Goal: Information Seeking & Learning: Learn about a topic

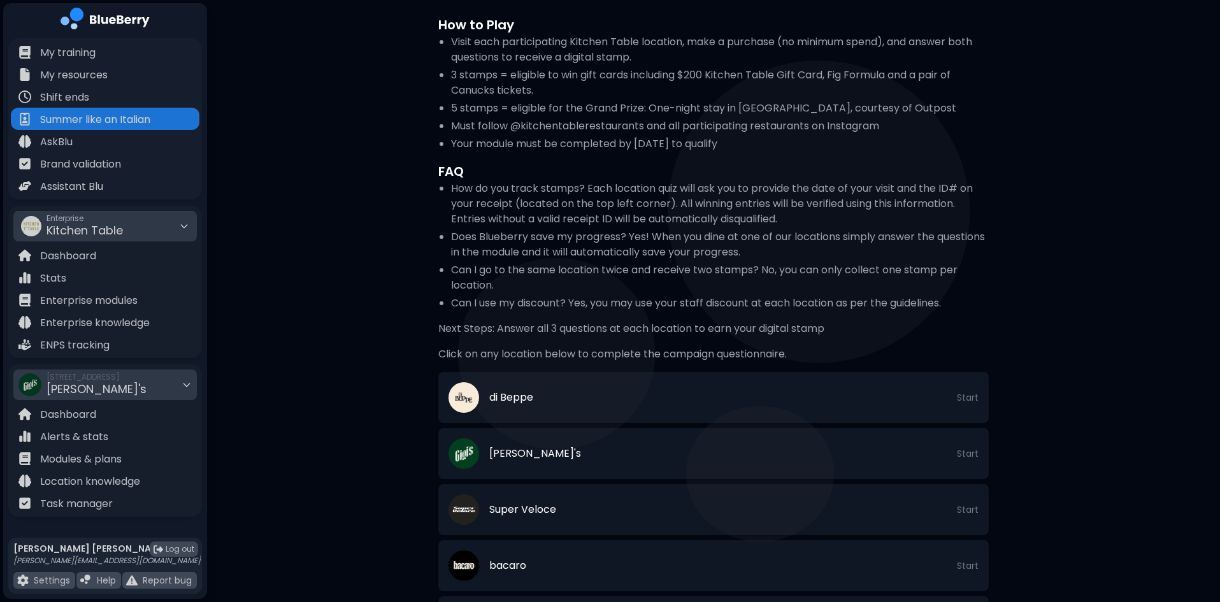
scroll to position [255, 0]
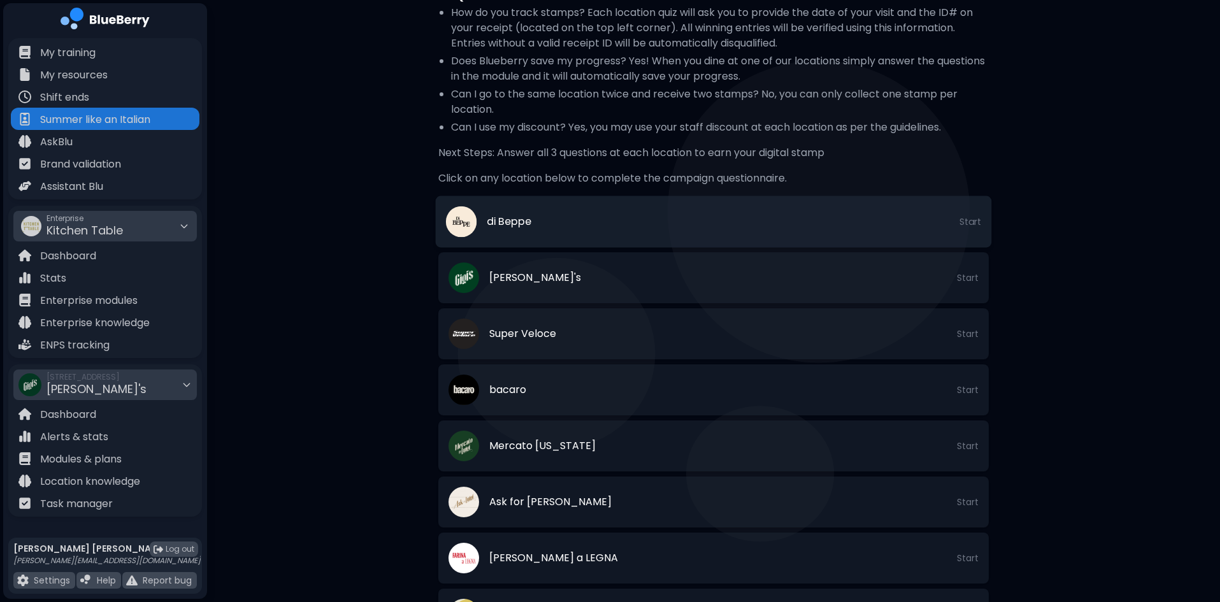
click at [615, 219] on li "di Beppe Start" at bounding box center [714, 222] width 556 height 52
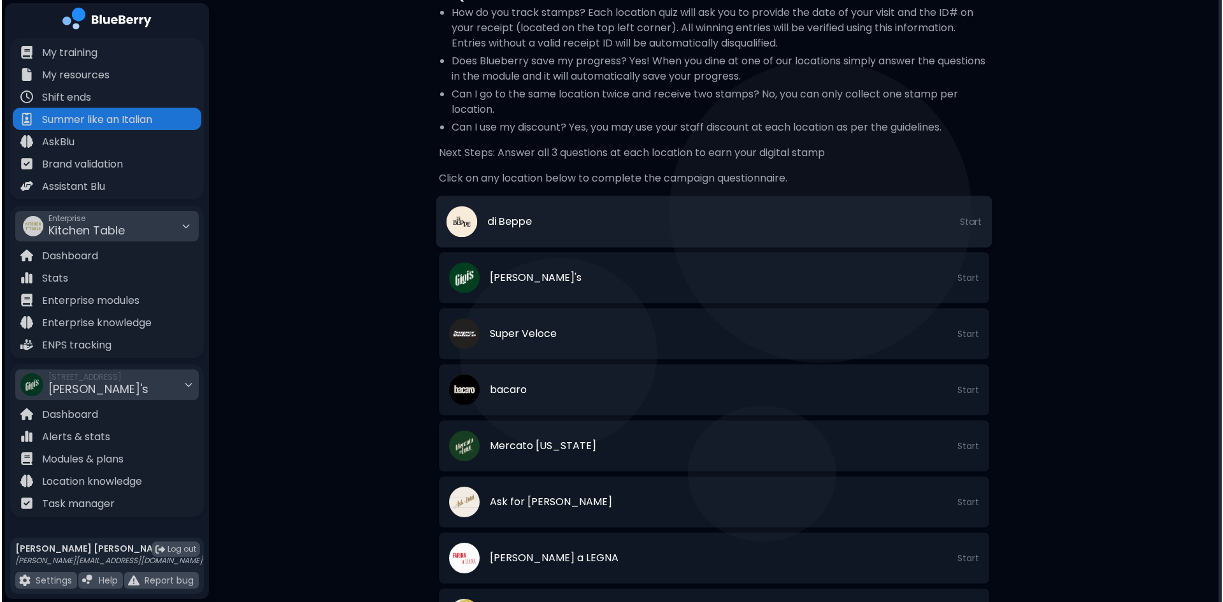
scroll to position [0, 0]
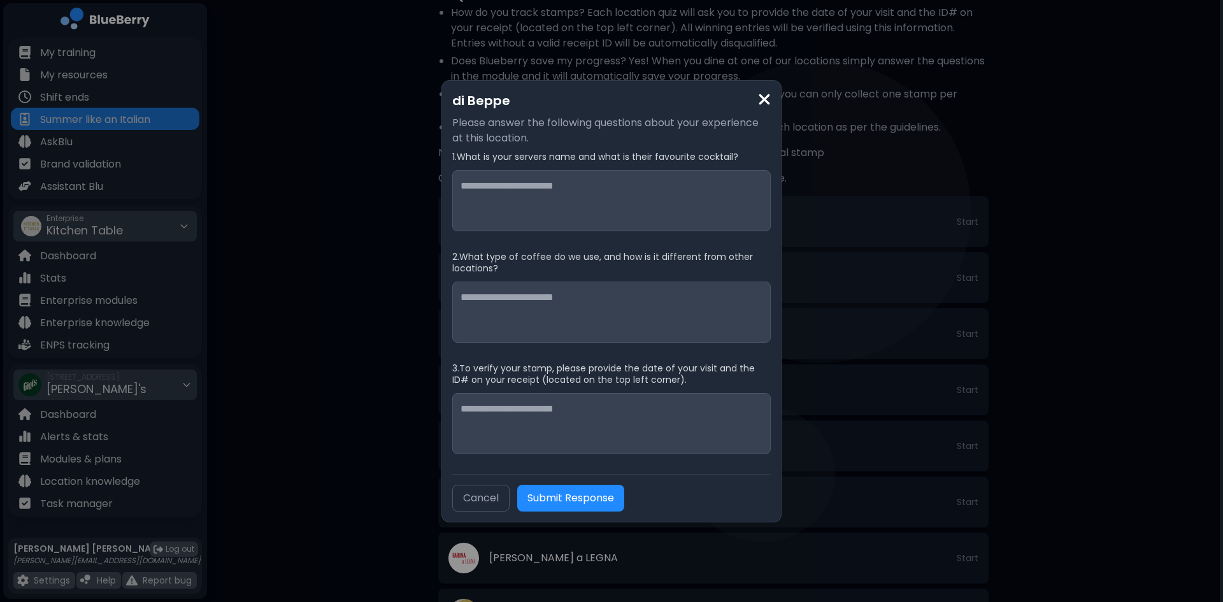
click at [760, 97] on img at bounding box center [764, 99] width 13 height 17
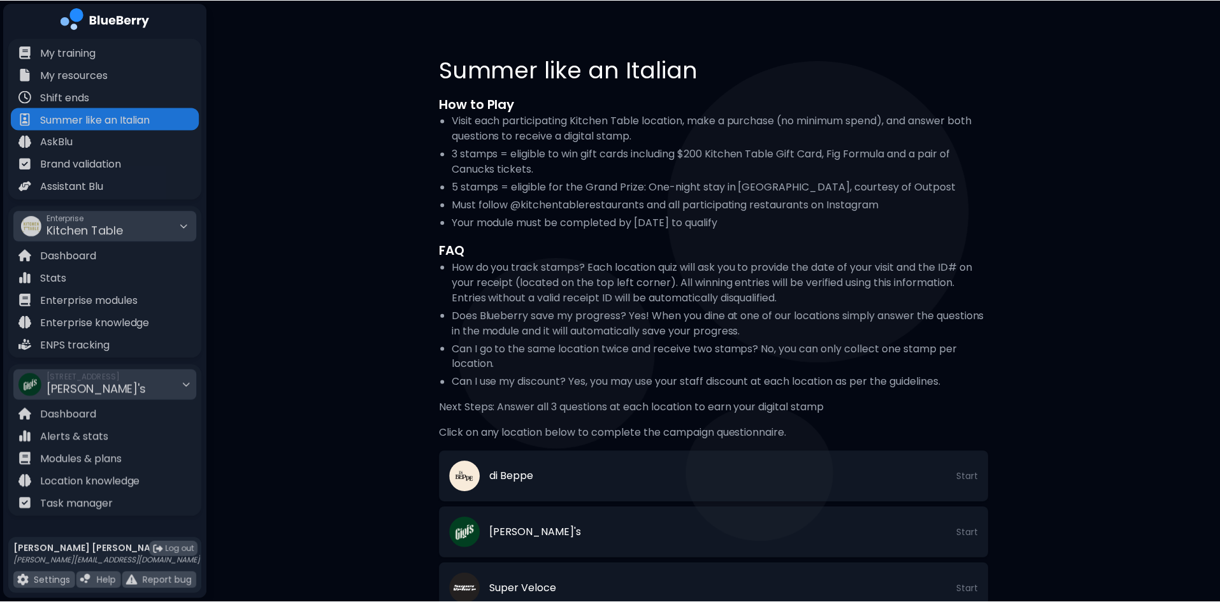
scroll to position [255, 0]
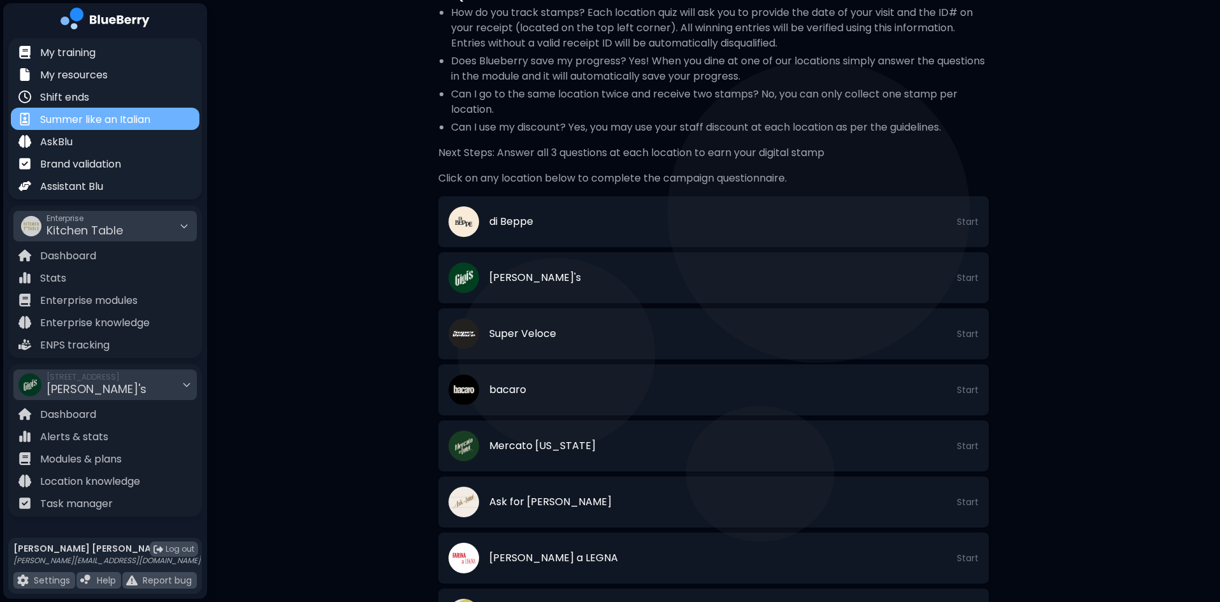
click at [73, 117] on p "Summer like an Italian" at bounding box center [95, 119] width 110 height 15
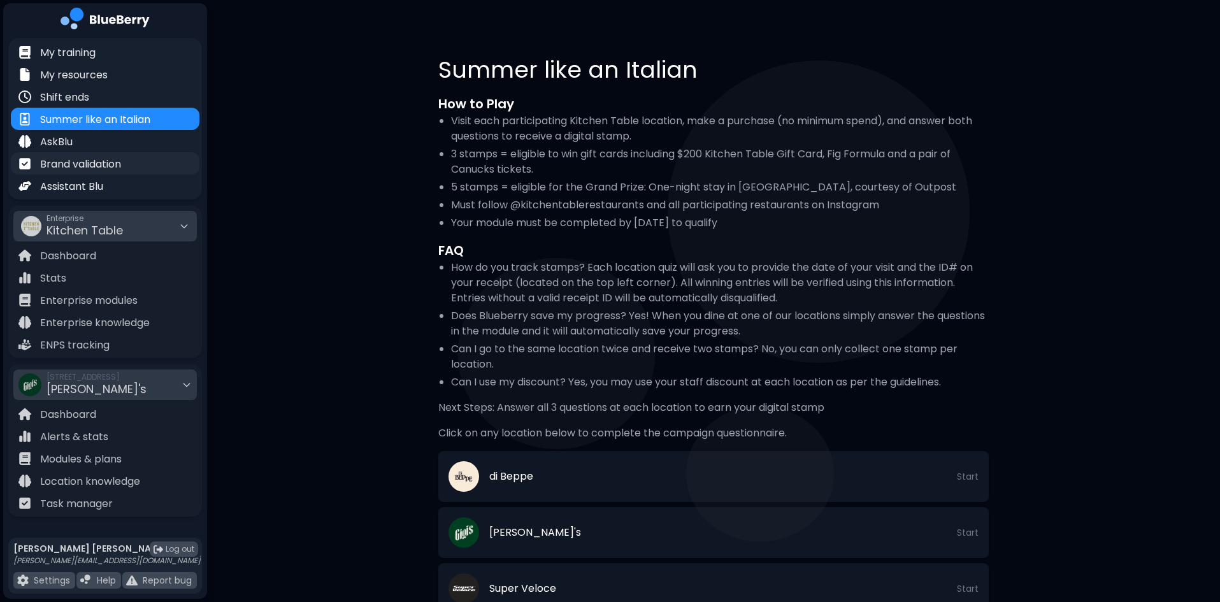
click at [100, 169] on p "Brand validation" at bounding box center [80, 164] width 81 height 15
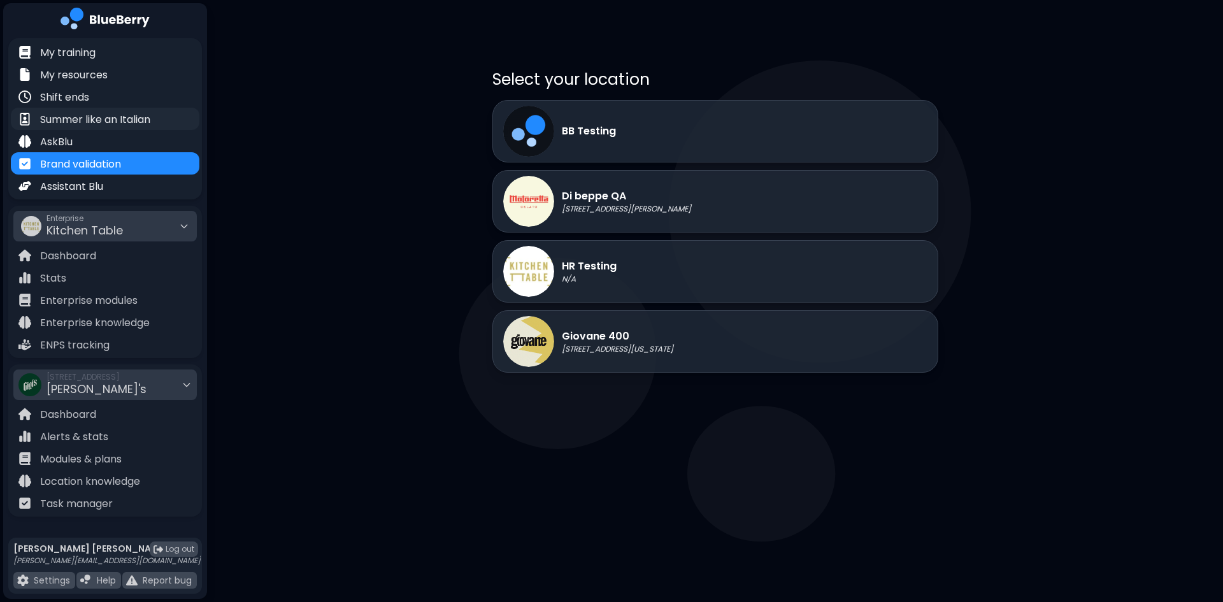
click at [86, 120] on p "Summer like an Italian" at bounding box center [95, 119] width 110 height 15
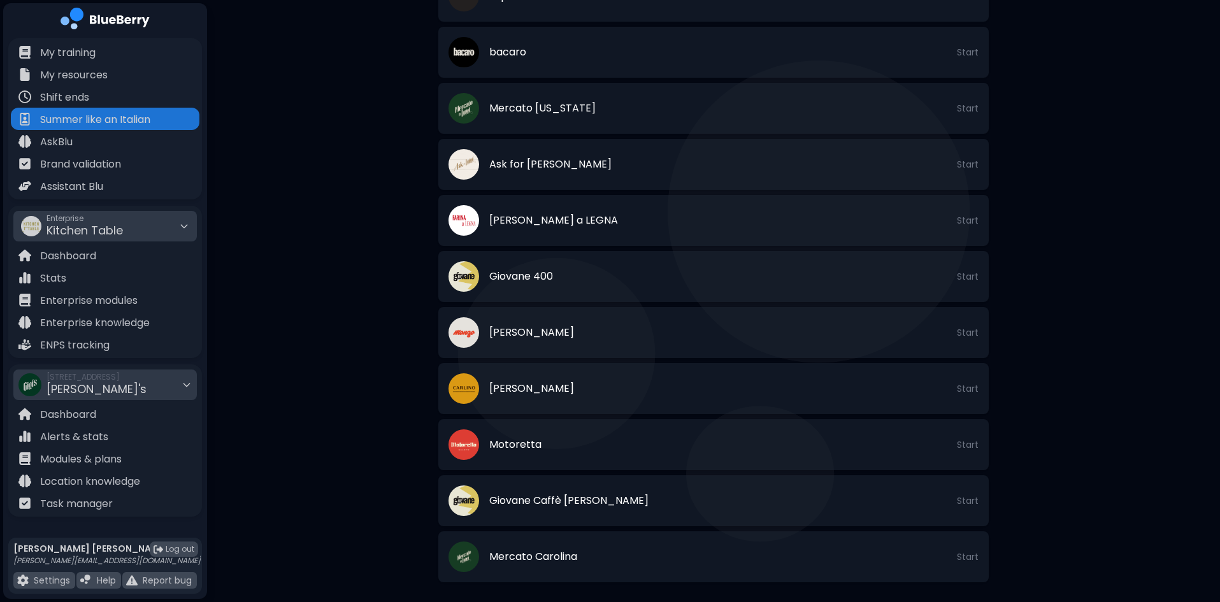
scroll to position [603, 0]
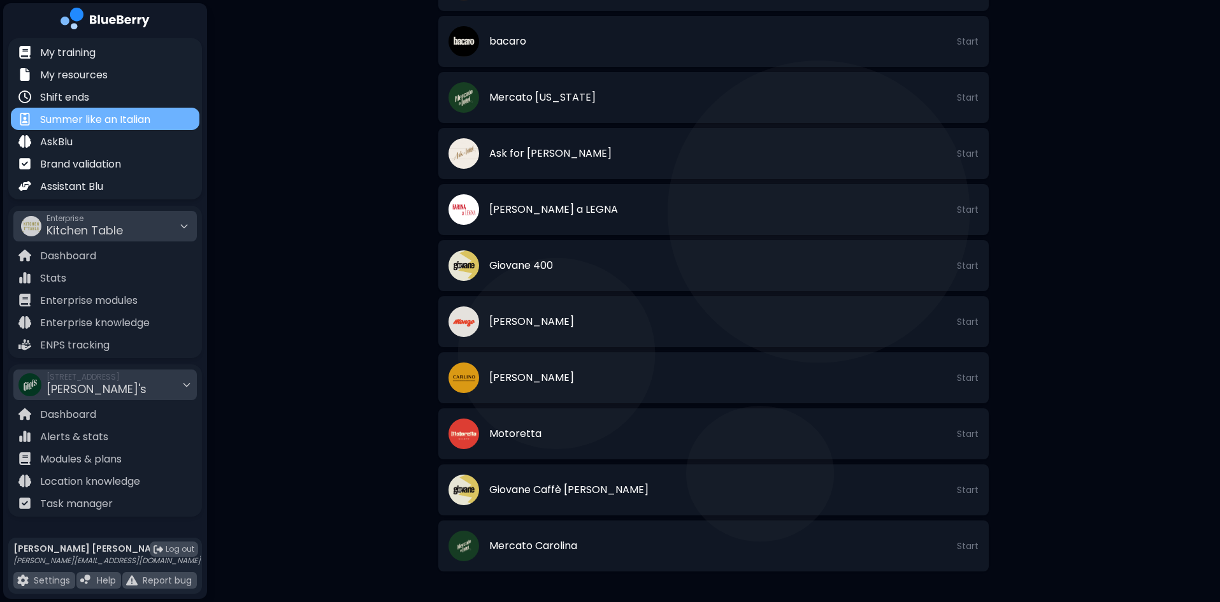
click at [110, 118] on p "Summer like an Italian" at bounding box center [95, 119] width 110 height 15
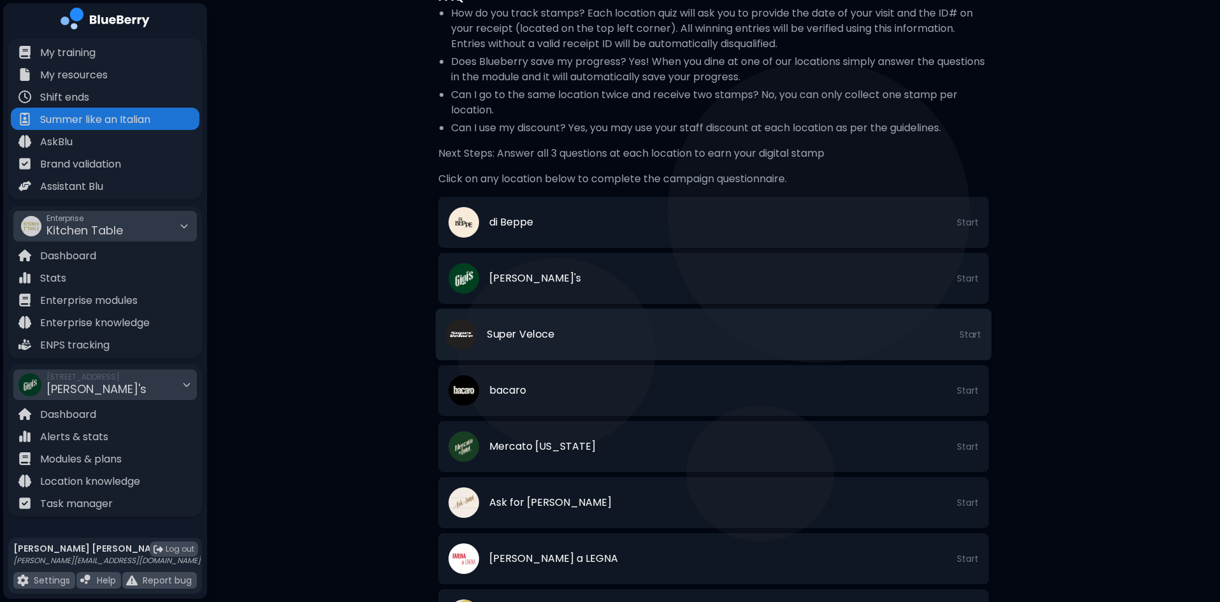
scroll to position [382, 0]
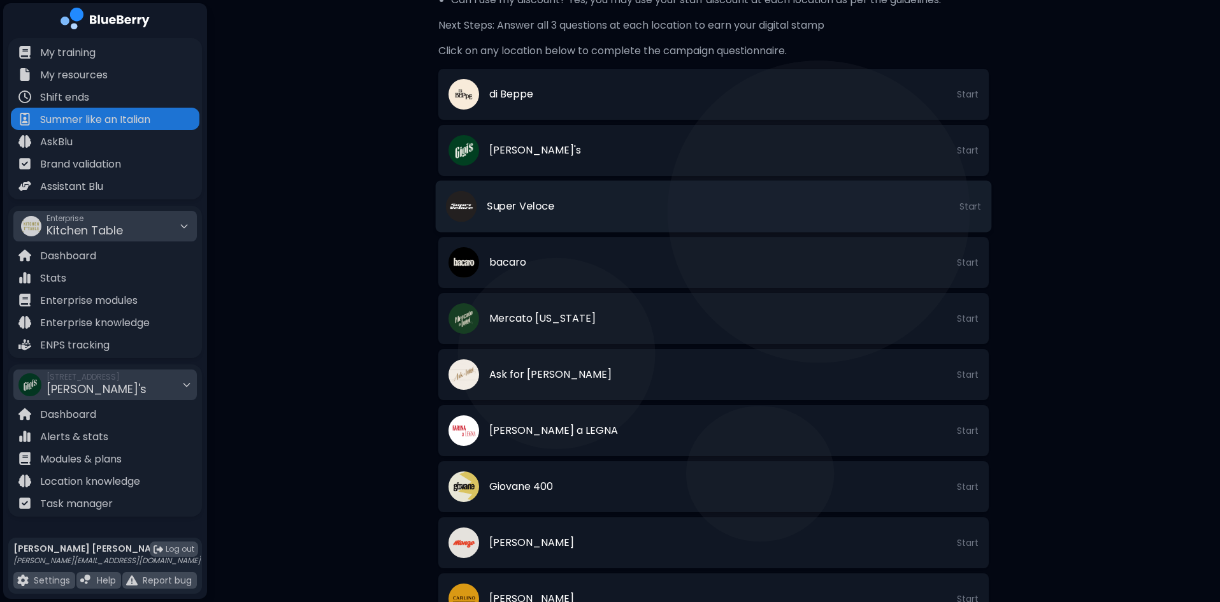
click at [521, 200] on span "Super Veloce" at bounding box center [521, 206] width 68 height 15
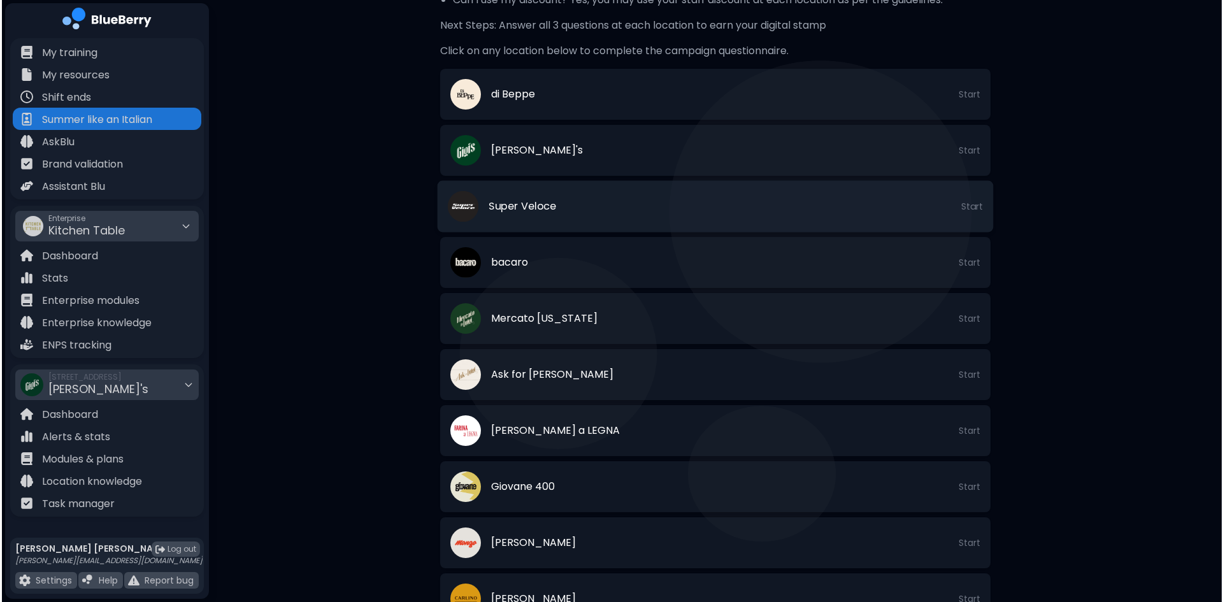
scroll to position [0, 0]
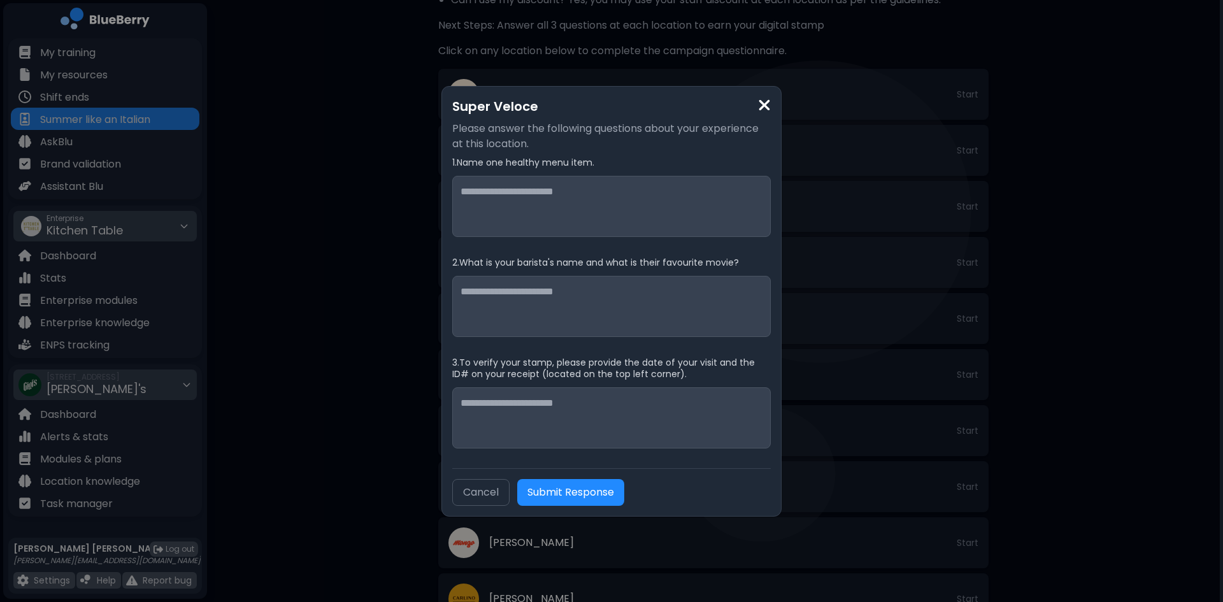
click at [768, 104] on img at bounding box center [764, 105] width 13 height 17
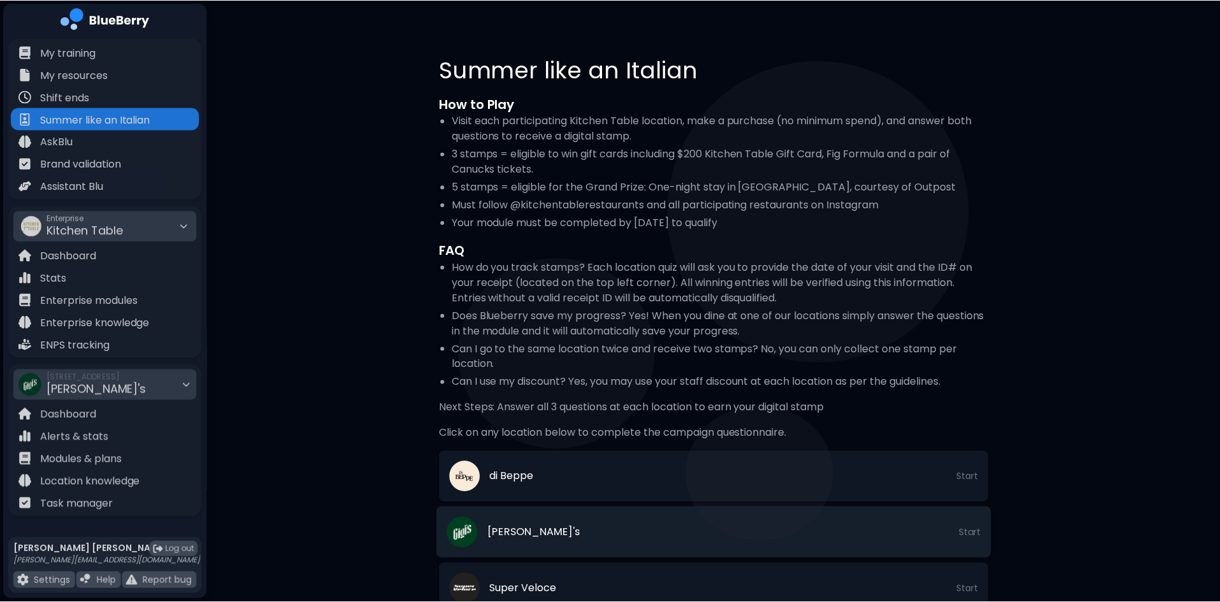
scroll to position [382, 0]
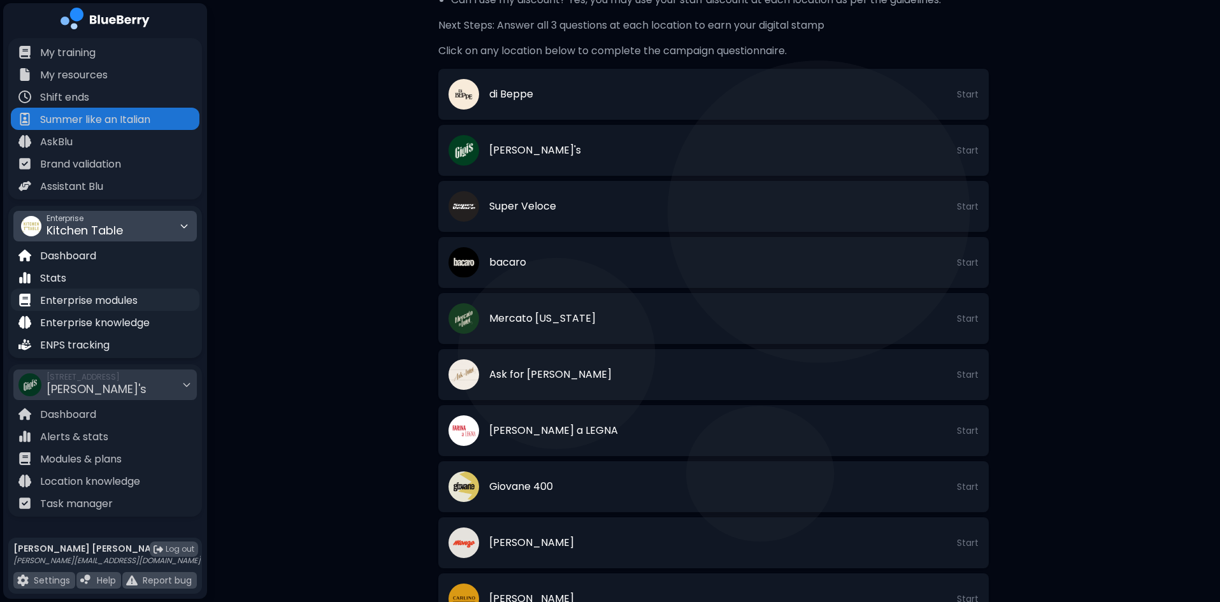
click at [112, 303] on p "Enterprise modules" at bounding box center [88, 300] width 97 height 15
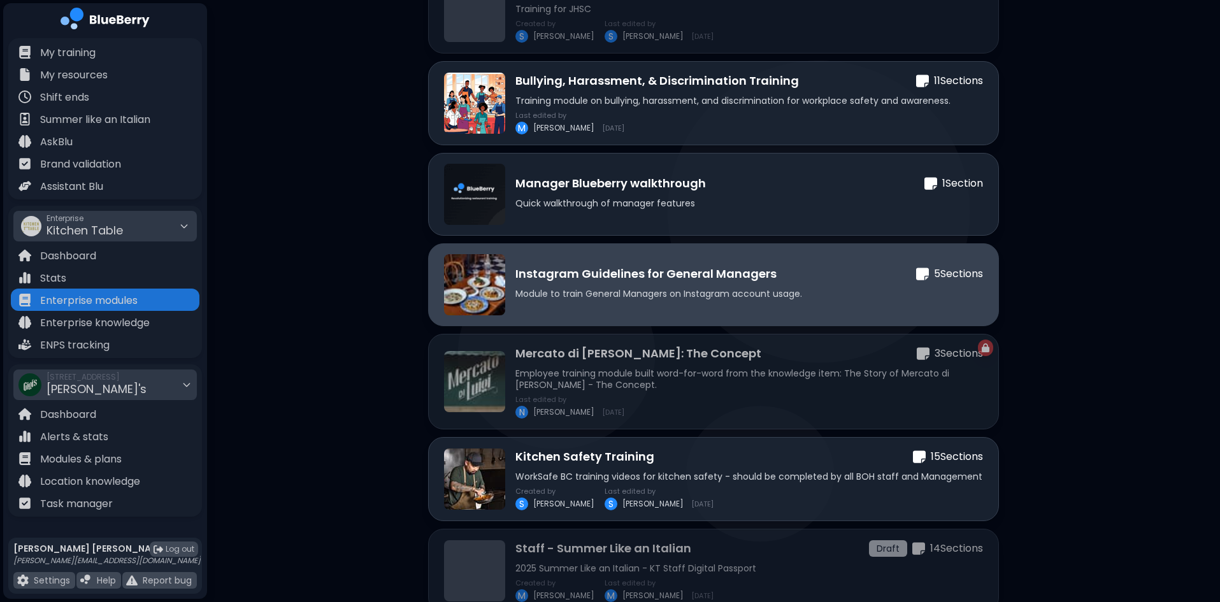
scroll to position [474, 0]
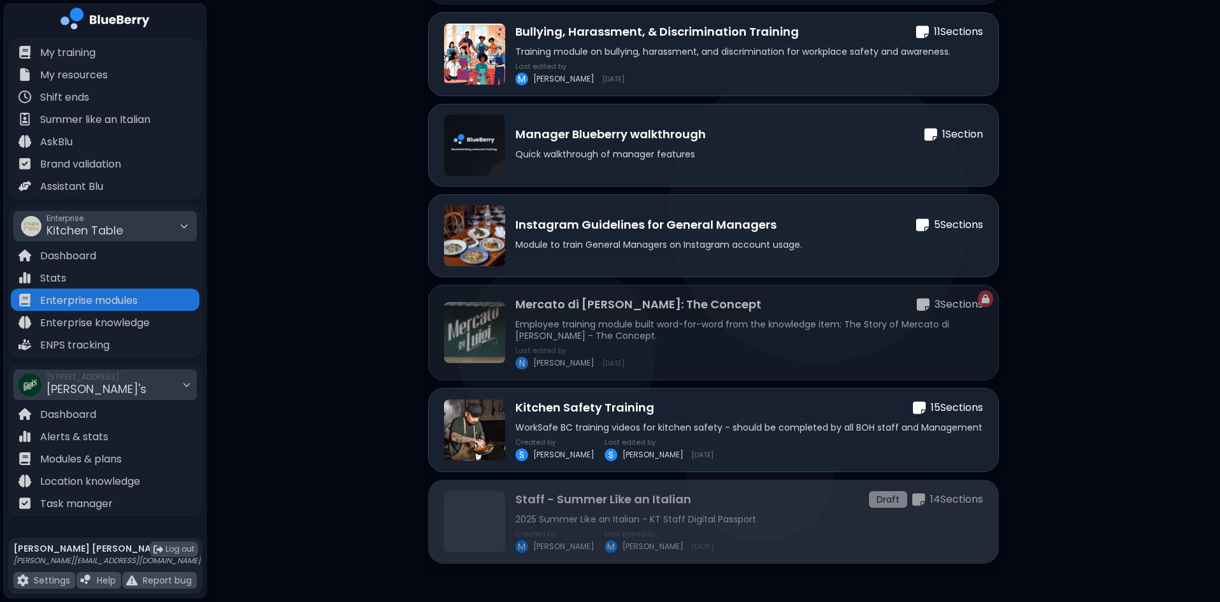
click at [687, 511] on div "Staff - Summer Like an Italian Draft 14 Section s 2025 Summer Like an [DEMOGRAP…" at bounding box center [748, 521] width 467 height 62
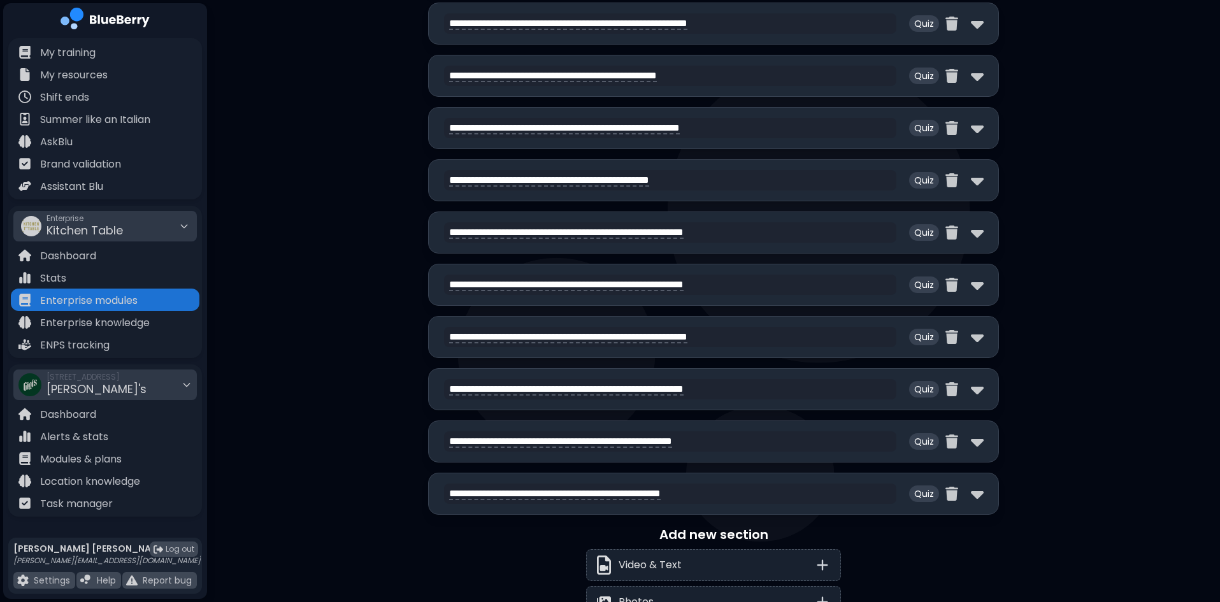
scroll to position [1019, 0]
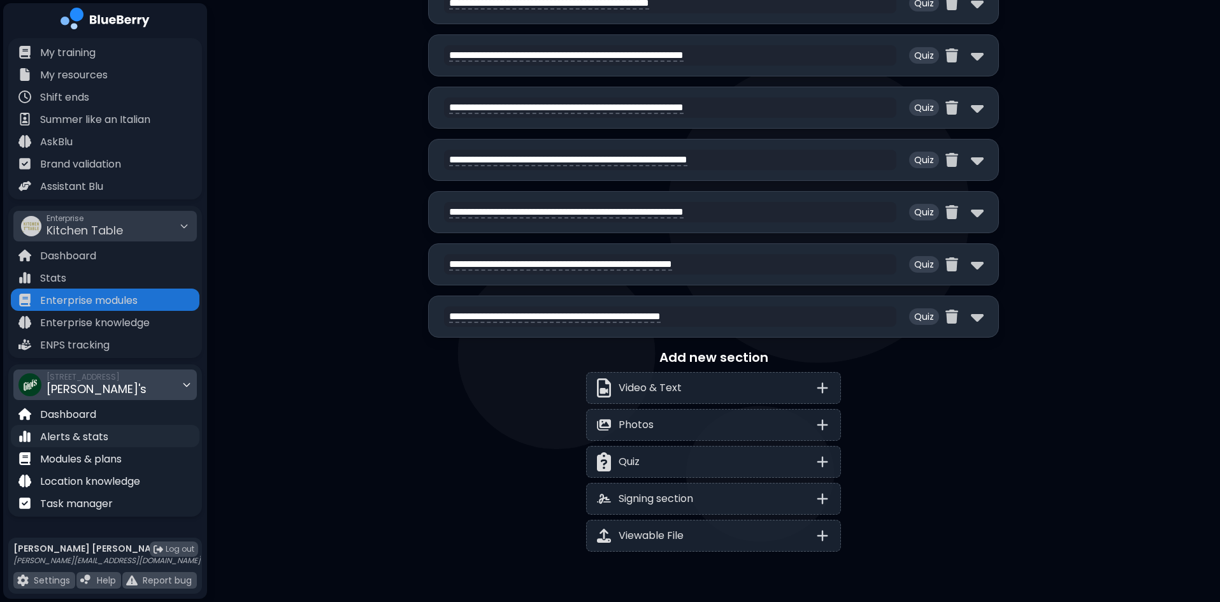
click at [107, 436] on div "Alerts & stats" at bounding box center [105, 436] width 189 height 22
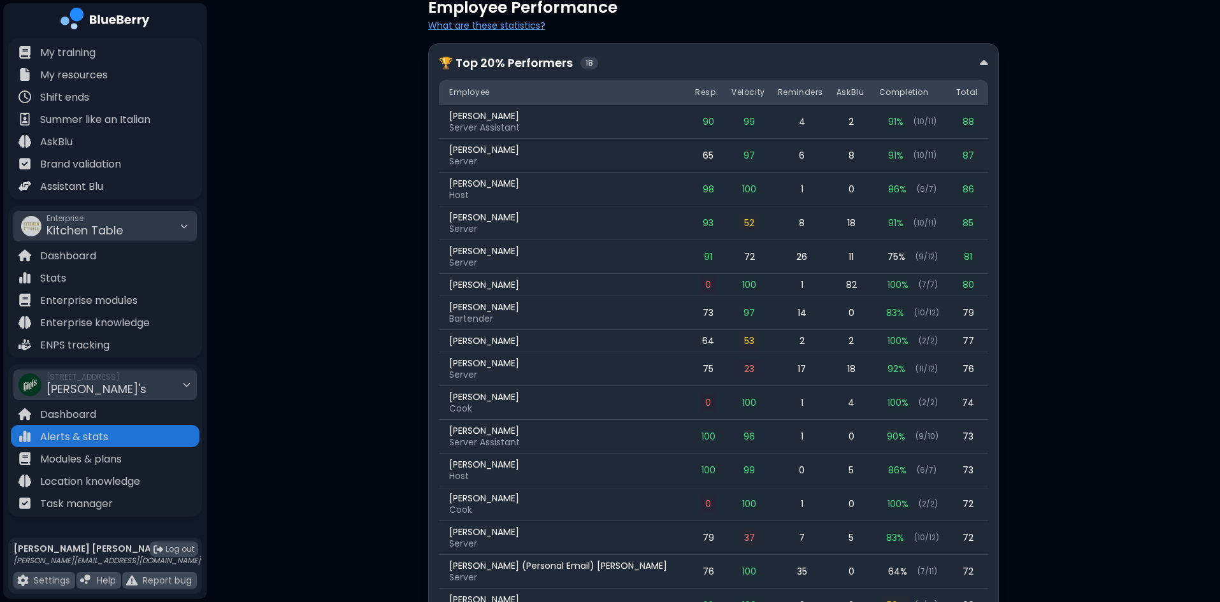
scroll to position [191, 0]
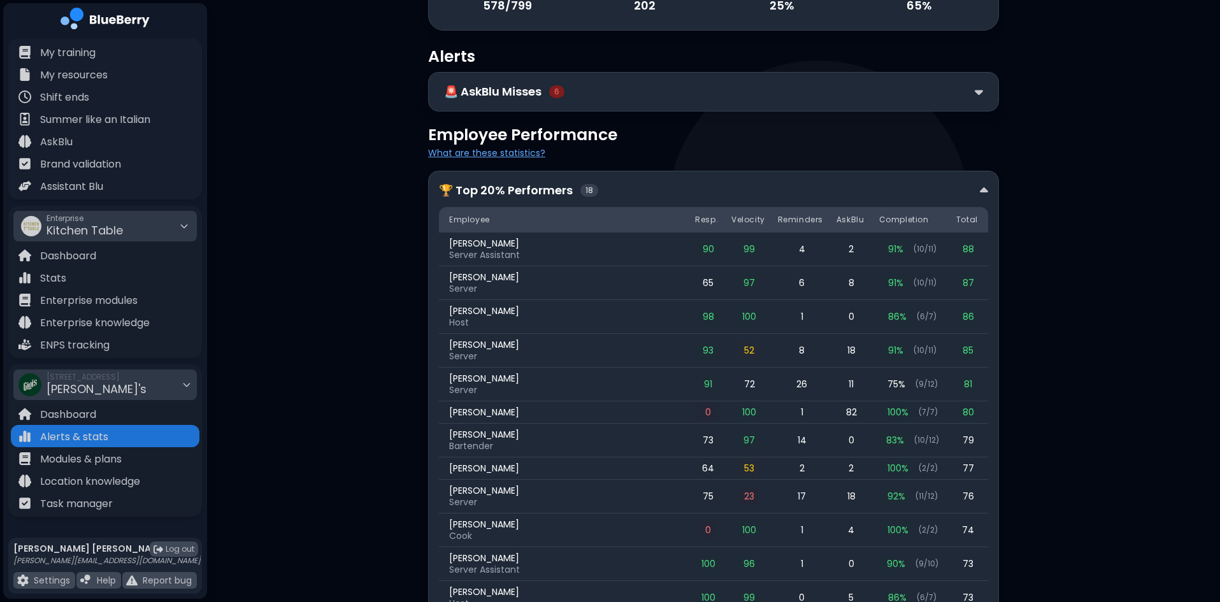
click at [982, 82] on div "🚨 AskBlu Misses 6" at bounding box center [713, 91] width 571 height 39
click at [977, 90] on img at bounding box center [978, 91] width 8 height 13
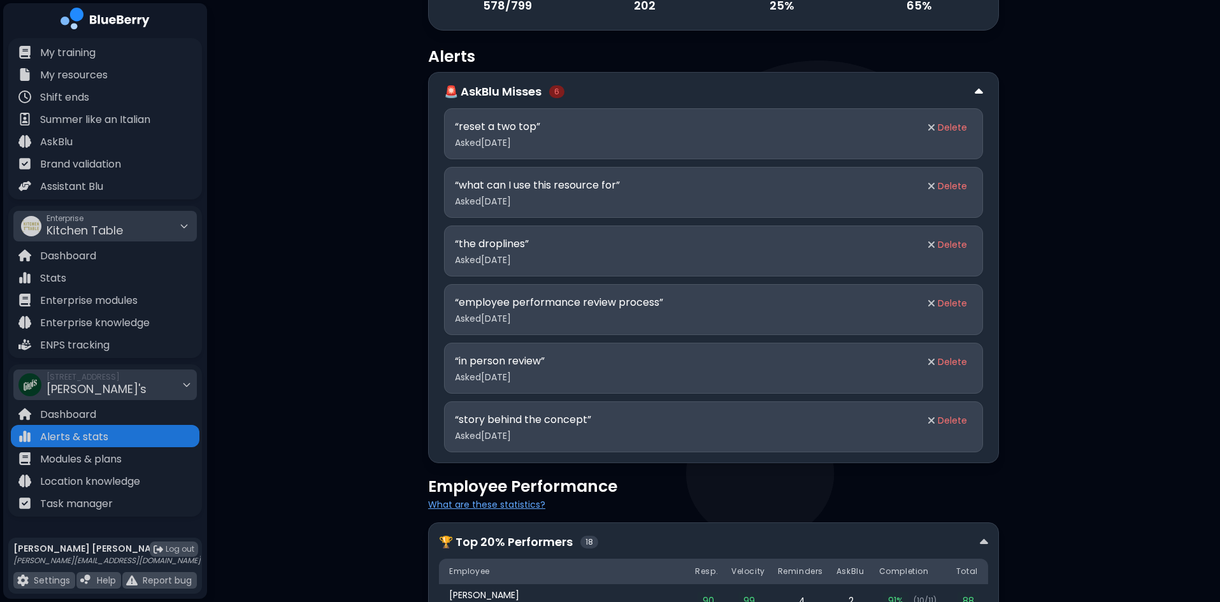
click at [977, 90] on img at bounding box center [978, 91] width 8 height 13
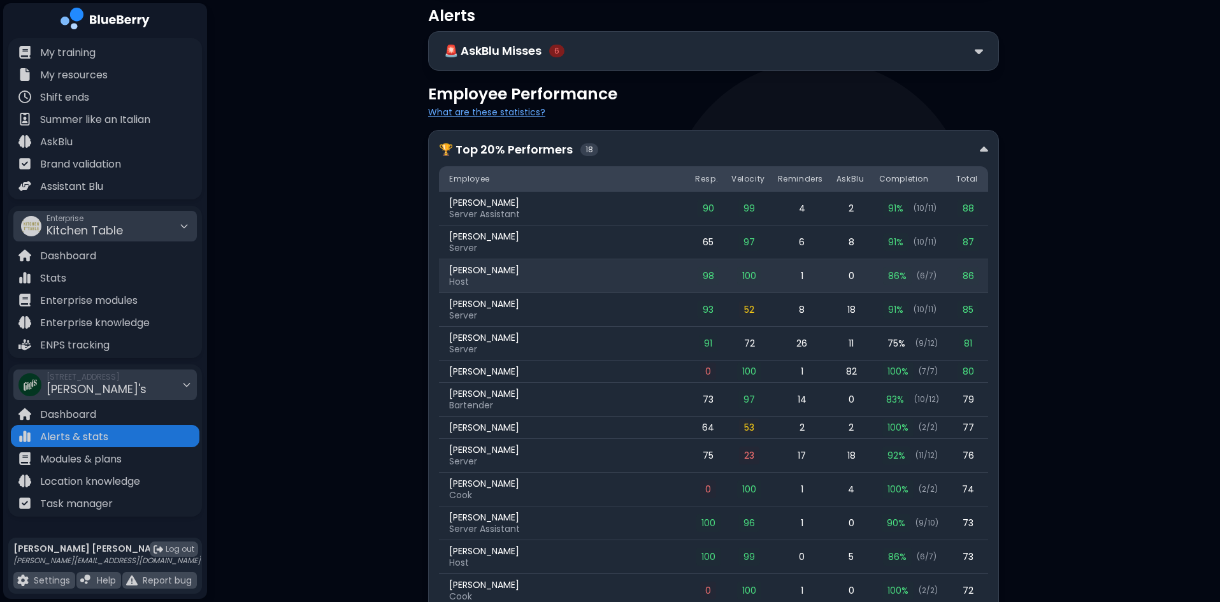
scroll to position [255, 0]
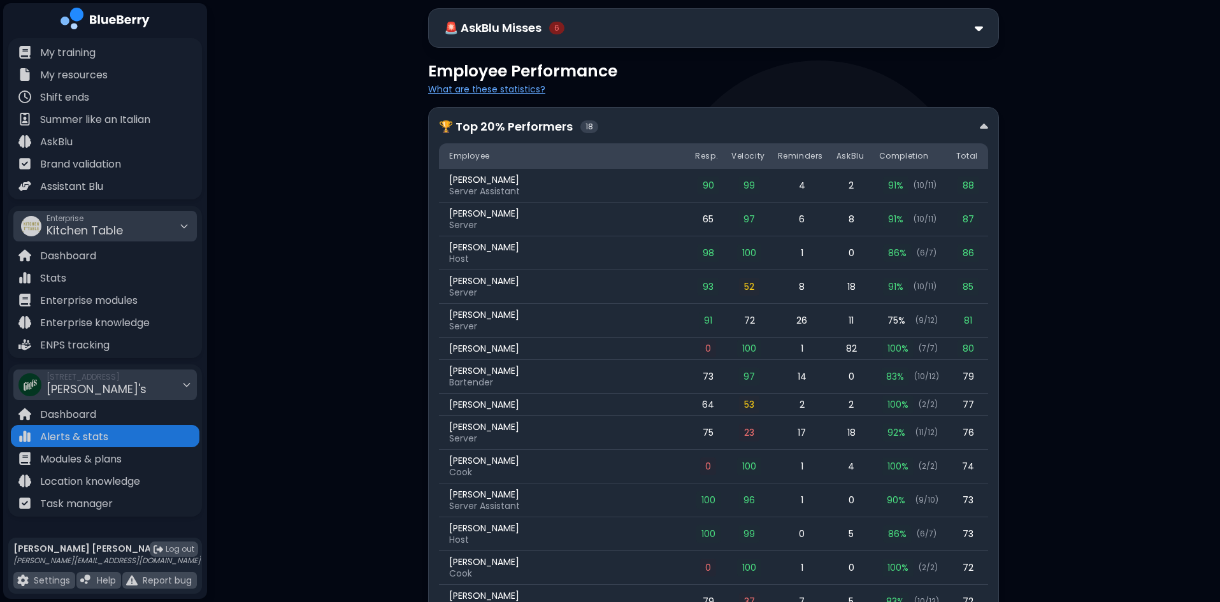
click at [976, 23] on img at bounding box center [978, 28] width 8 height 13
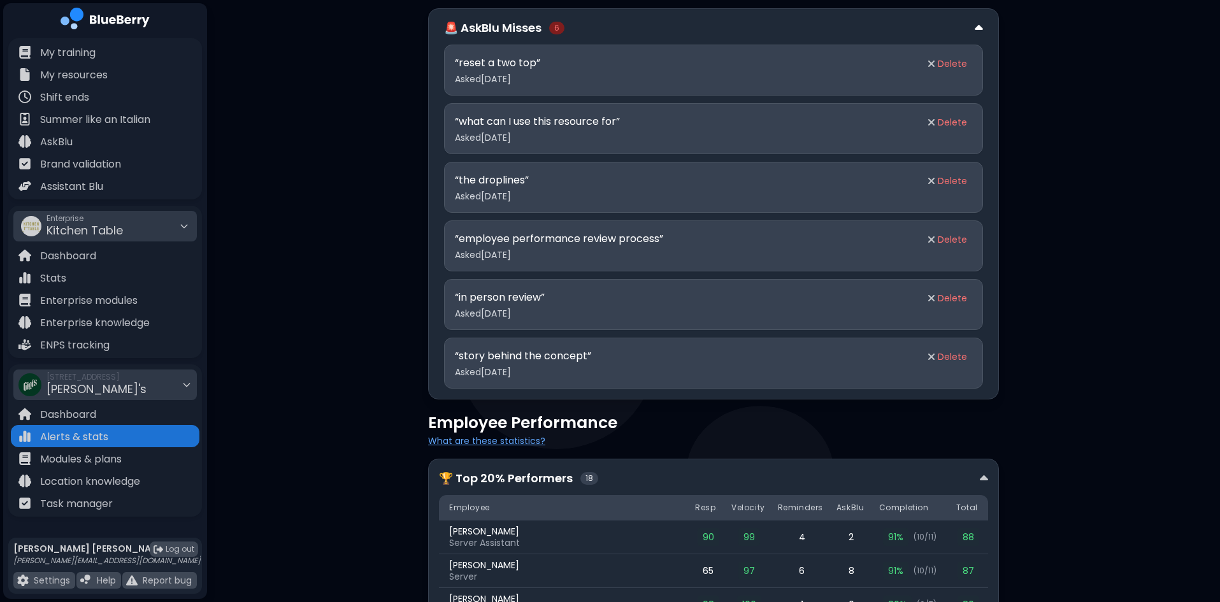
click at [976, 23] on img at bounding box center [978, 28] width 8 height 13
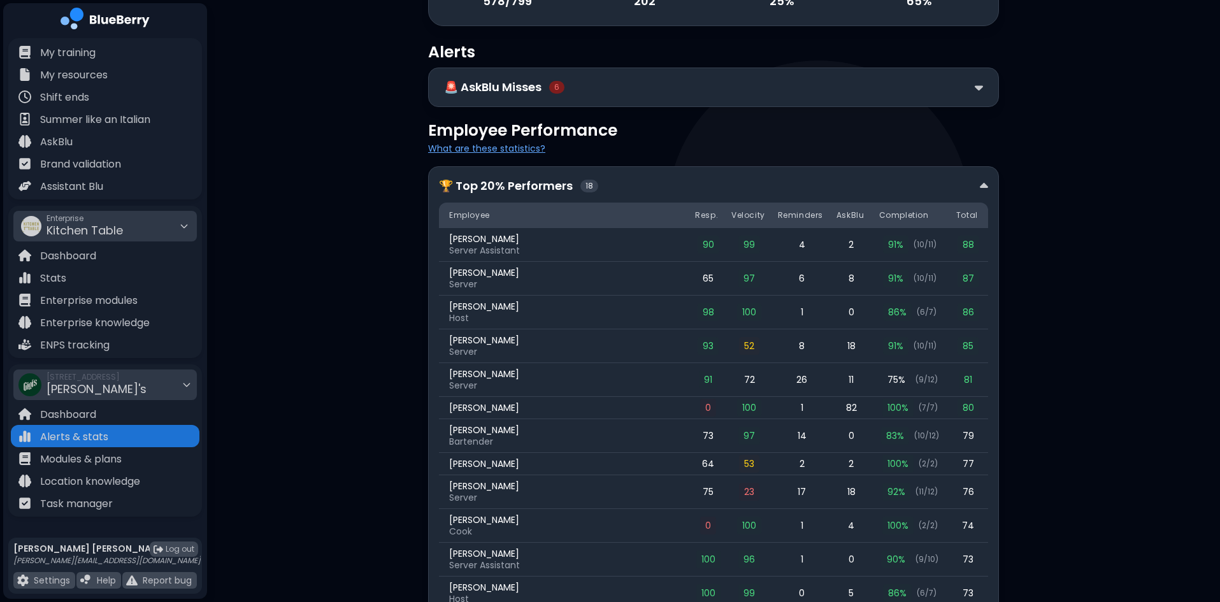
scroll to position [191, 0]
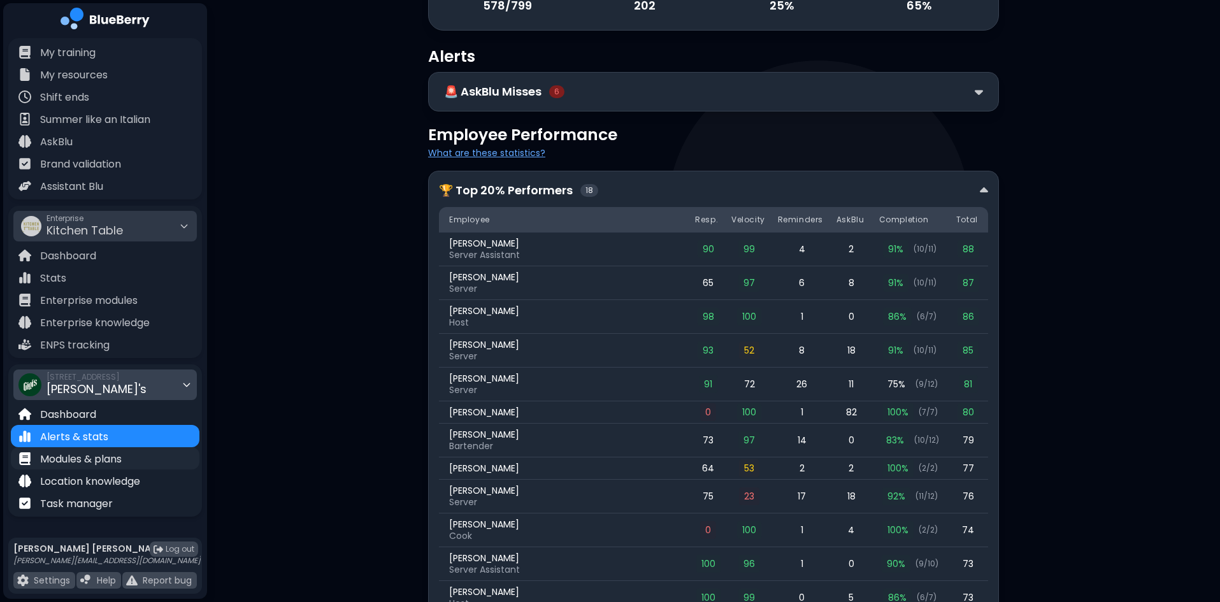
click at [89, 457] on p "Modules & plans" at bounding box center [81, 459] width 82 height 15
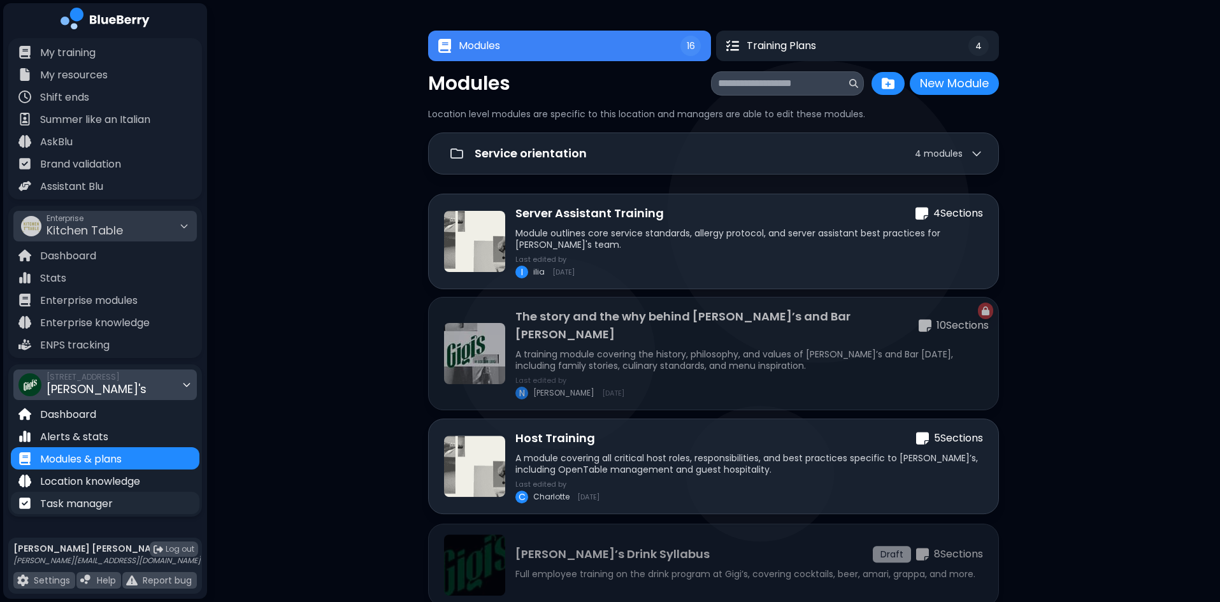
click at [98, 507] on p "Task manager" at bounding box center [76, 503] width 73 height 15
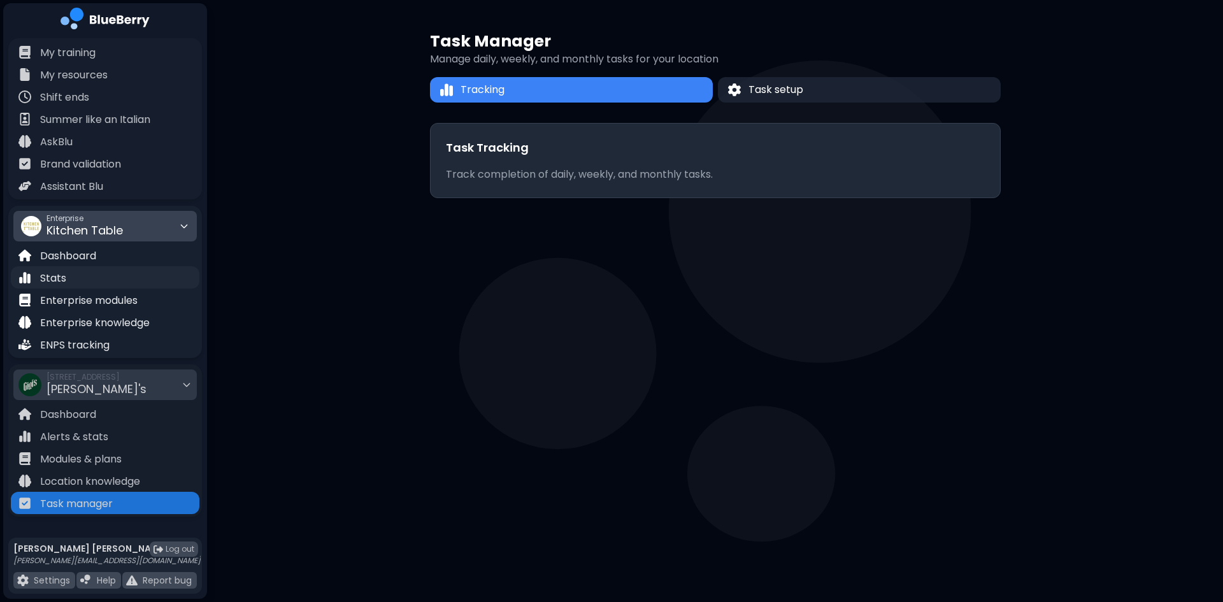
click at [100, 278] on div "Stats" at bounding box center [105, 277] width 189 height 22
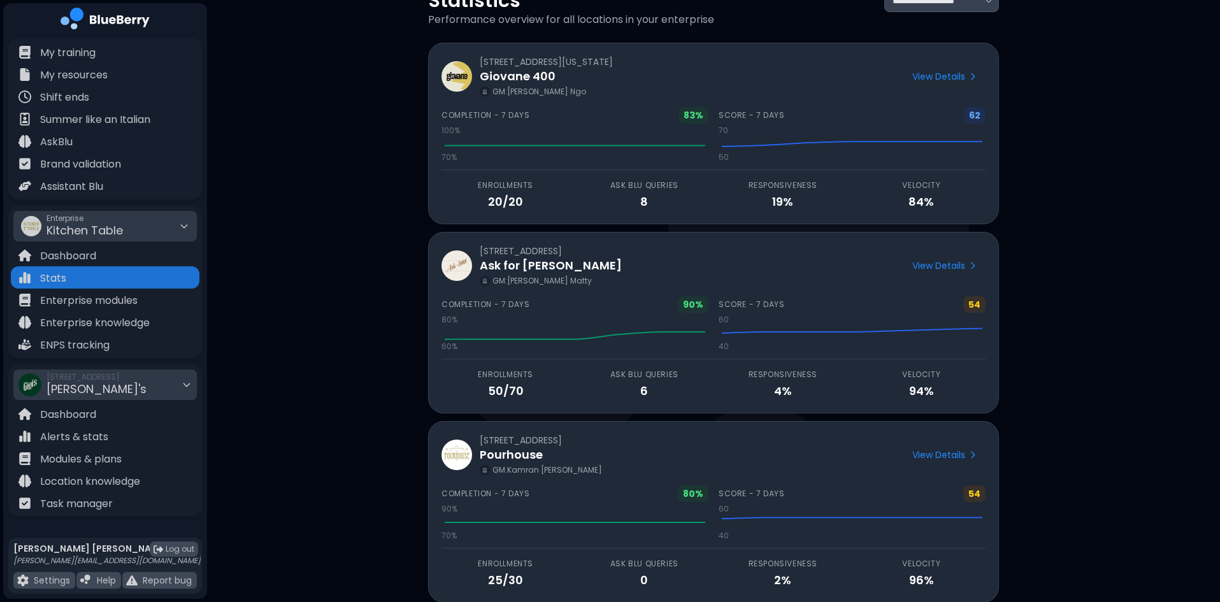
scroll to position [127, 0]
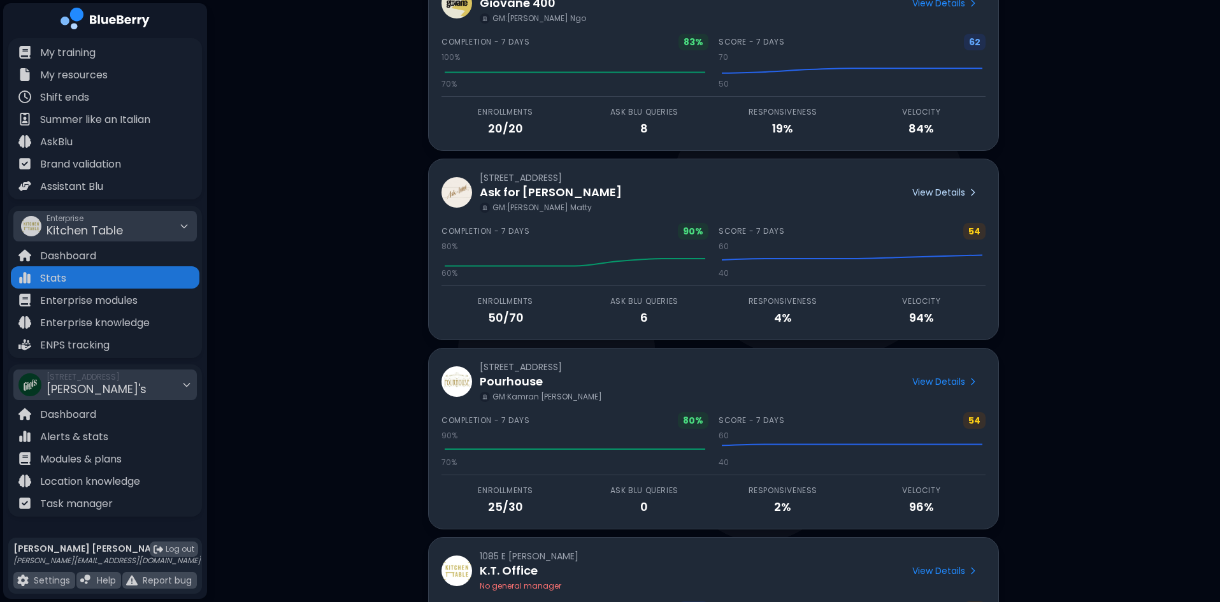
click at [940, 184] on link "View Details" at bounding box center [944, 193] width 81 height 22
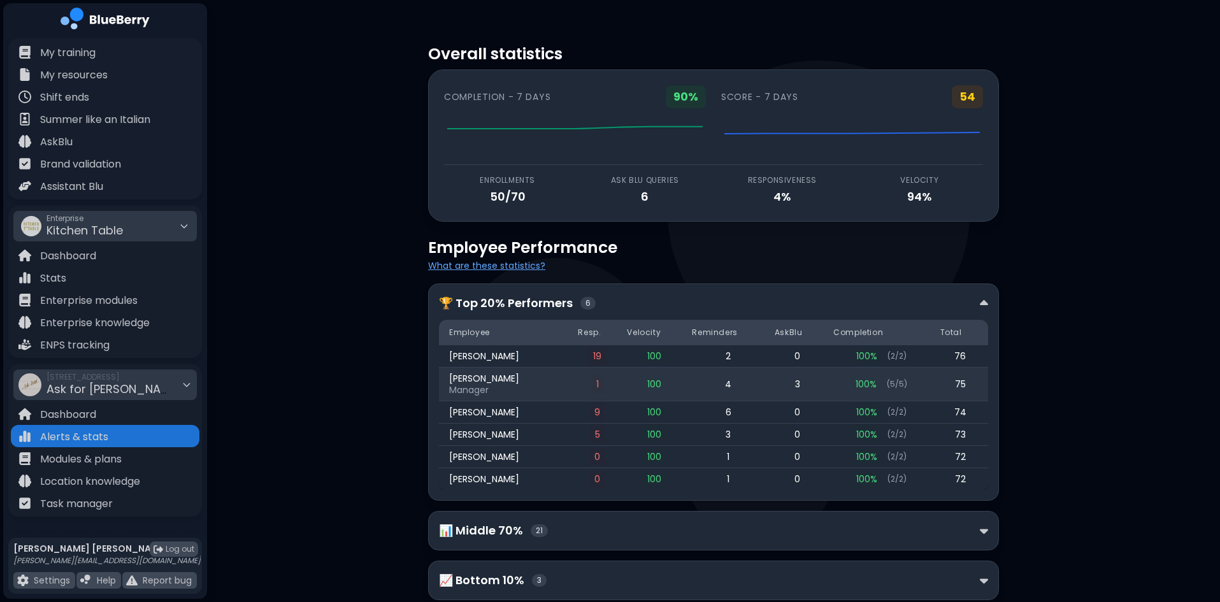
scroll to position [41, 0]
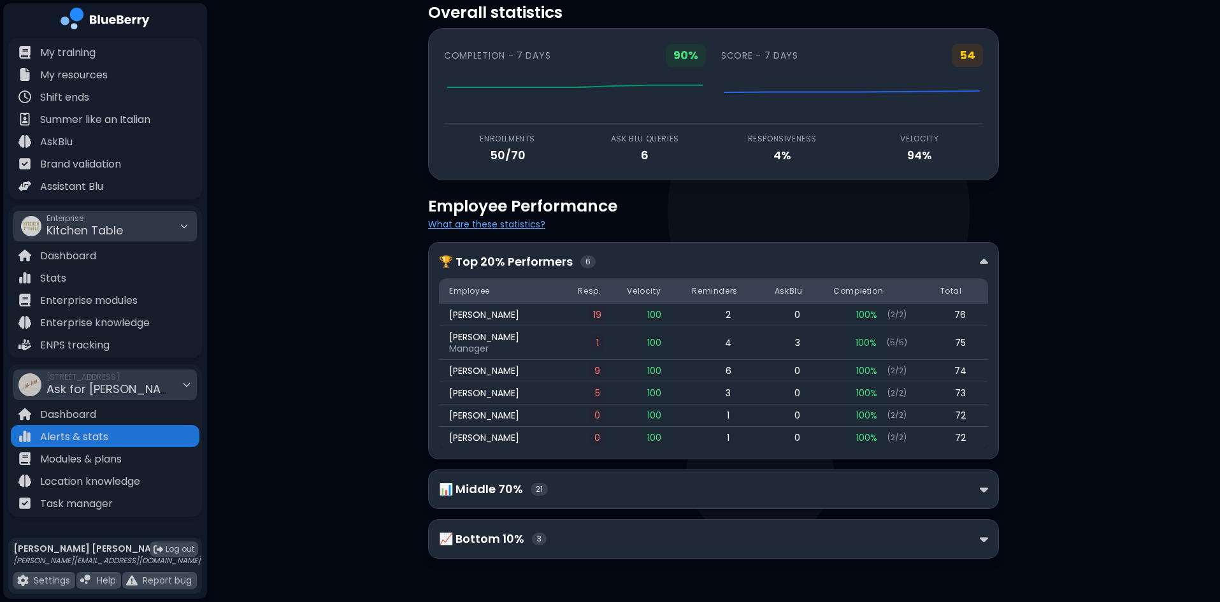
click at [601, 552] on div "📈 Bottom 10% 3" at bounding box center [713, 538] width 571 height 39
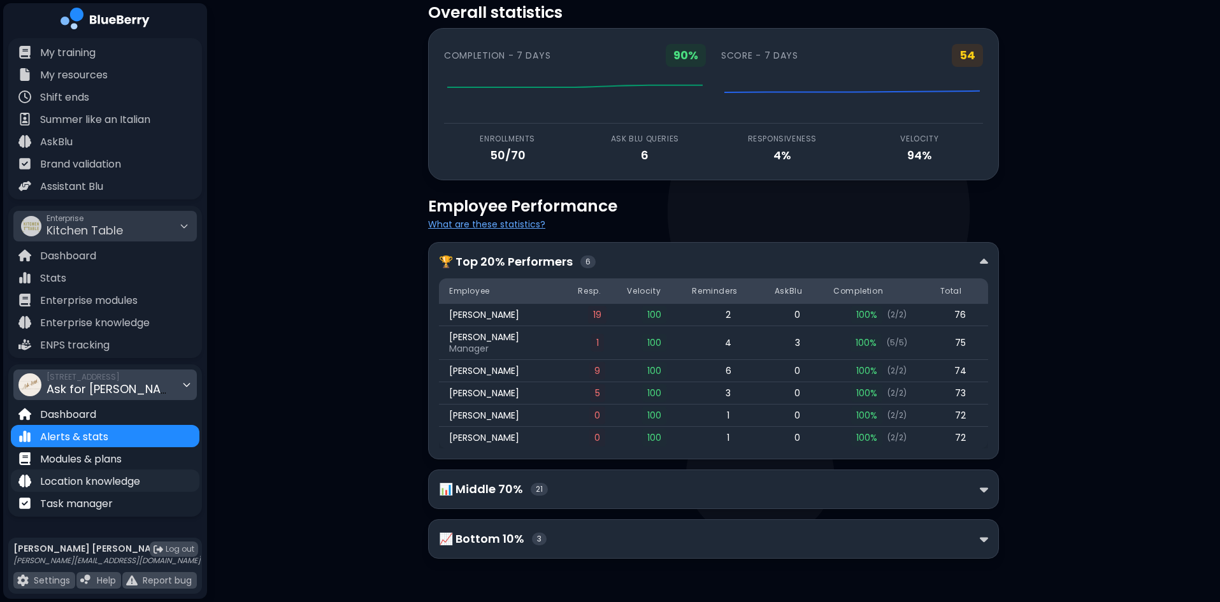
click at [101, 481] on p "Location knowledge" at bounding box center [90, 481] width 100 height 15
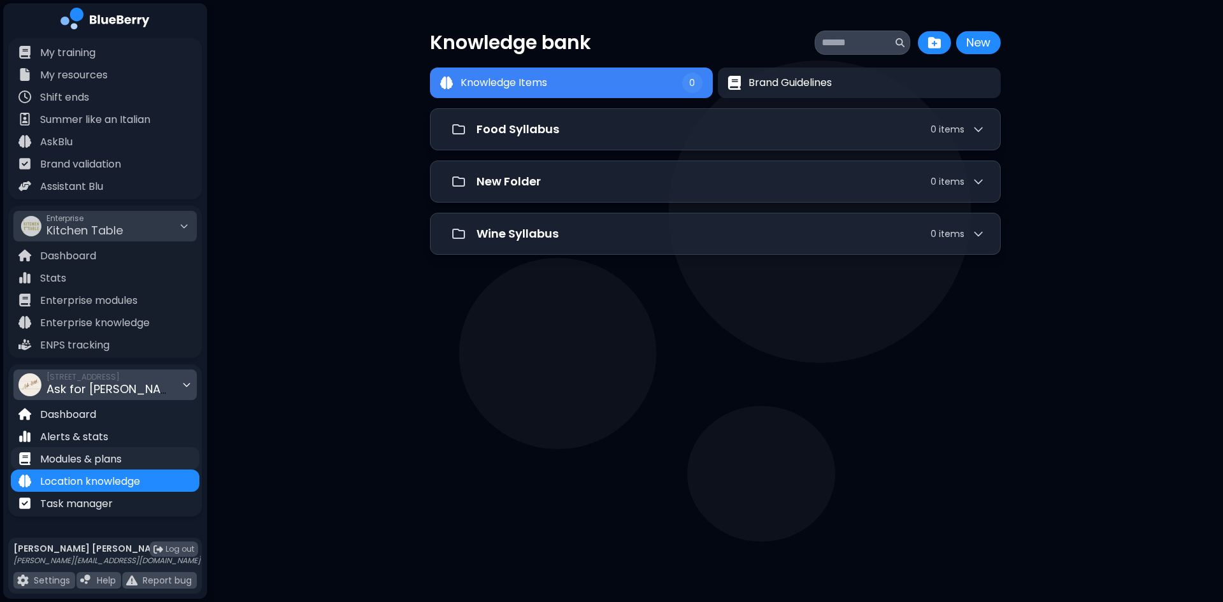
click at [110, 455] on p "Modules & plans" at bounding box center [81, 459] width 82 height 15
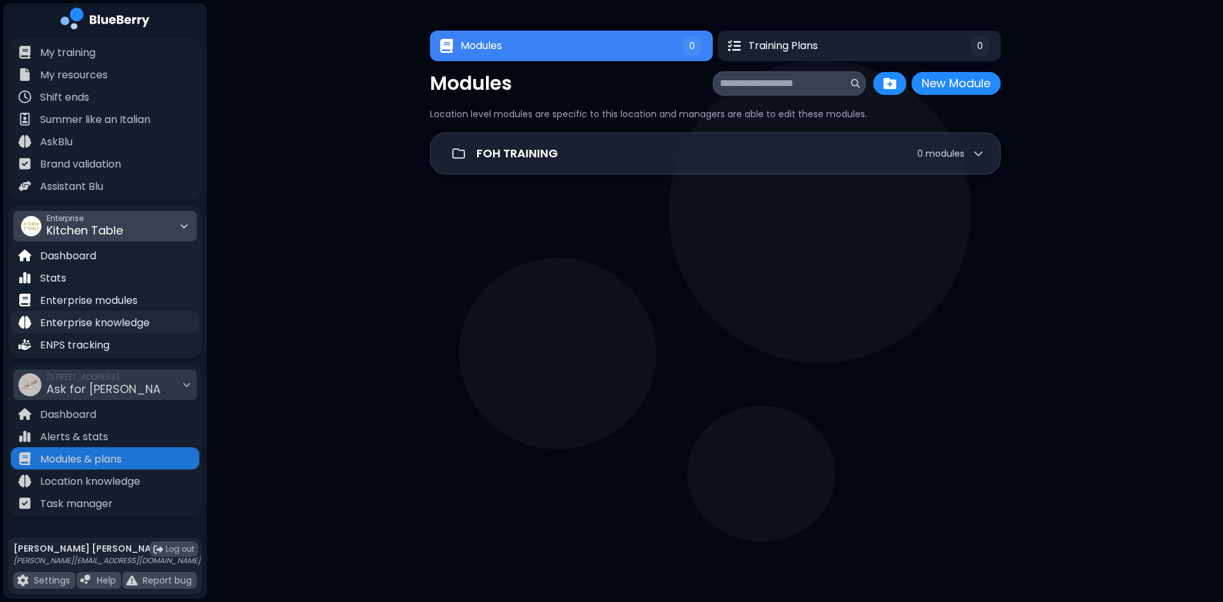
click at [124, 327] on p "Enterprise knowledge" at bounding box center [95, 322] width 110 height 15
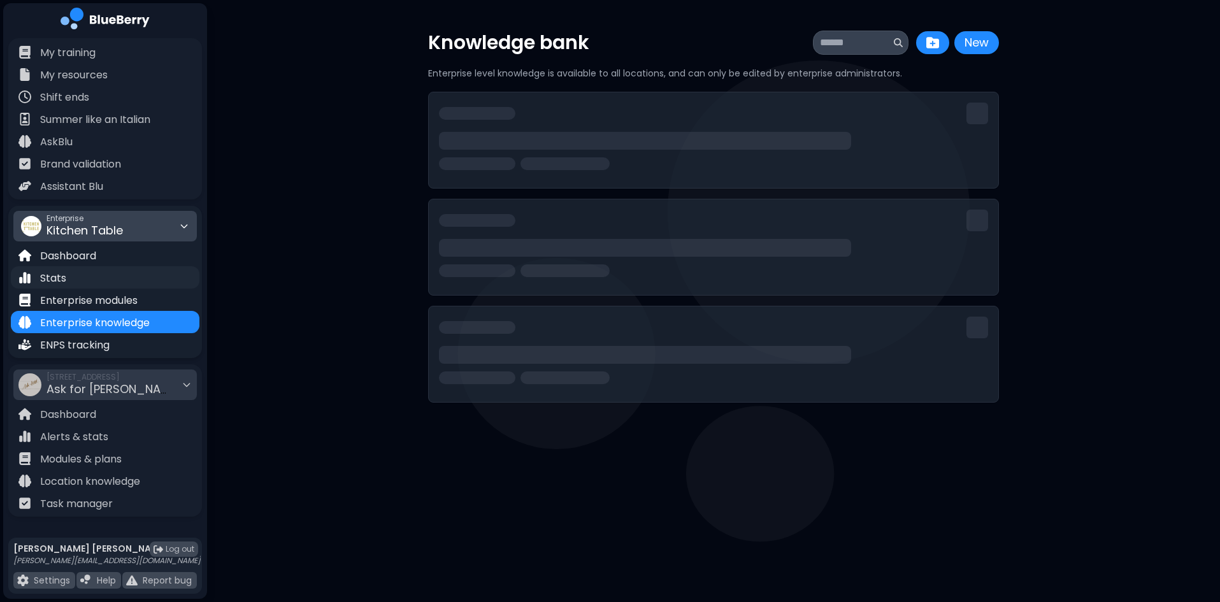
click at [95, 278] on div "Stats" at bounding box center [105, 277] width 189 height 22
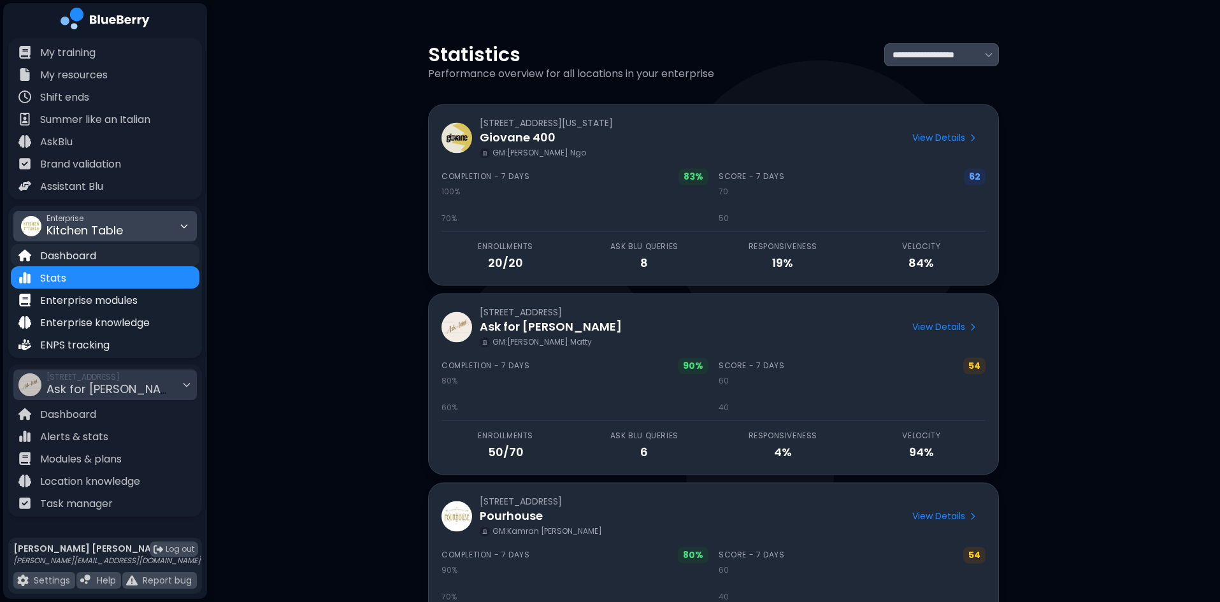
click at [98, 259] on div "Dashboard" at bounding box center [105, 255] width 189 height 22
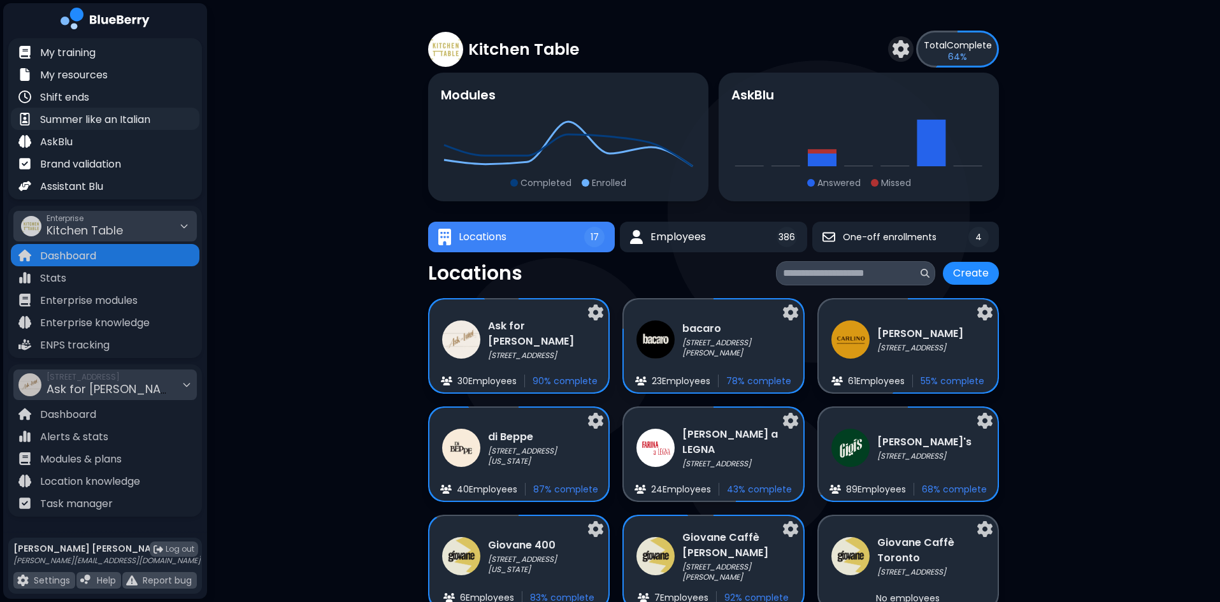
click at [70, 116] on p "Summer like an Italian" at bounding box center [95, 119] width 110 height 15
